Goal: Task Accomplishment & Management: Use online tool/utility

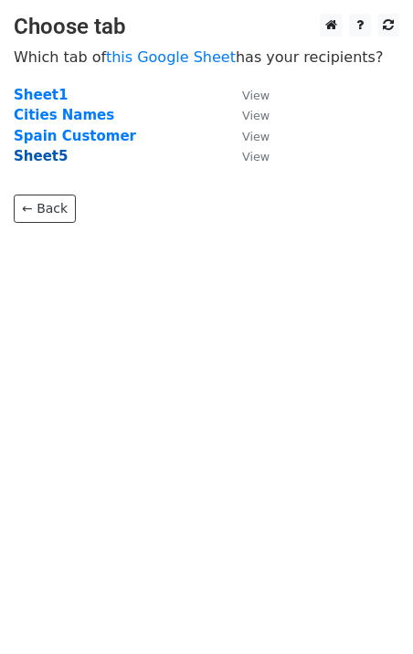
click at [33, 156] on strong "Sheet5" at bounding box center [41, 156] width 54 height 16
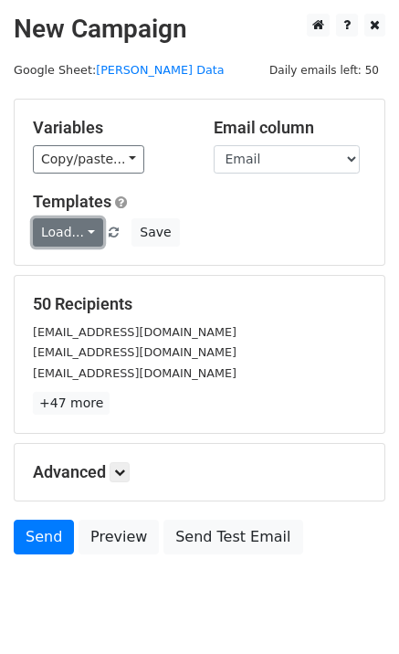
click at [52, 239] on link "Load..." at bounding box center [68, 232] width 70 height 28
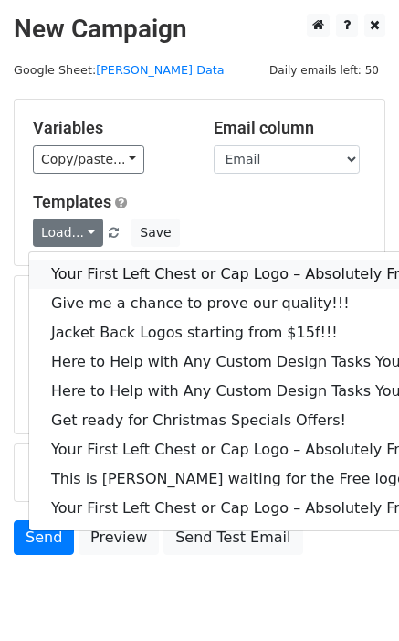
click at [82, 281] on link "Your First Left Chest or Cap Logo – Absolutely Free" at bounding box center [247, 274] width 436 height 29
